Goal: Information Seeking & Learning: Learn about a topic

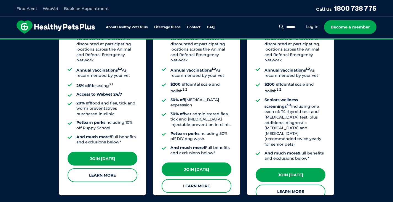
scroll to position [490, 0]
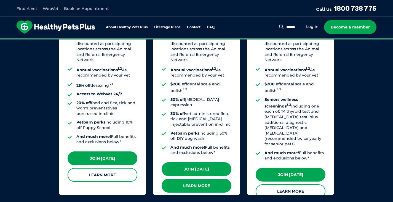
click at [196, 178] on link "Learn More" at bounding box center [197, 185] width 70 height 14
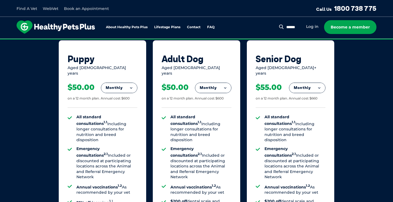
scroll to position [373, 0]
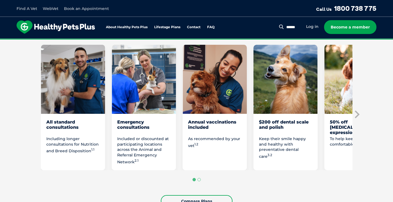
scroll to position [314, 0]
click at [358, 113] on icon "Next slide" at bounding box center [357, 115] width 5 height 8
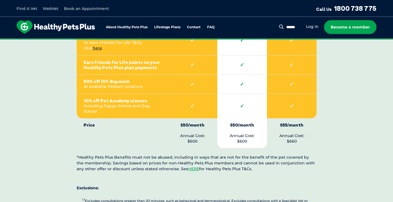
scroll to position [1394, 0]
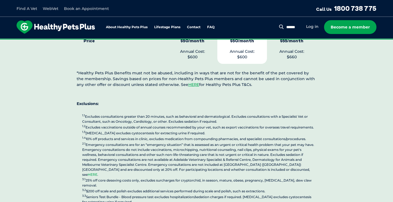
click at [97, 172] on link "HERE" at bounding box center [93, 174] width 10 height 4
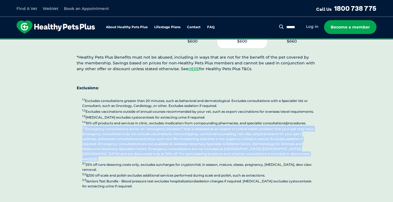
drag, startPoint x: 82, startPoint y: 97, endPoint x: 284, endPoint y: 122, distance: 204.3
copy p "2.1 Emergency consultations are for an “emergency situation” that is assessed a…"
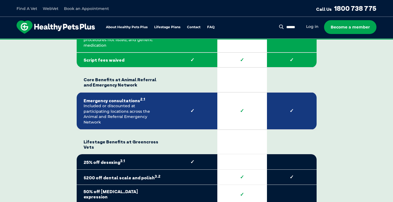
scroll to position [1065, 0]
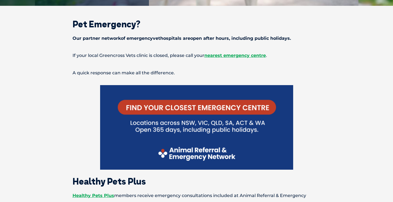
scroll to position [145, 0]
